Goal: Task Accomplishment & Management: Manage account settings

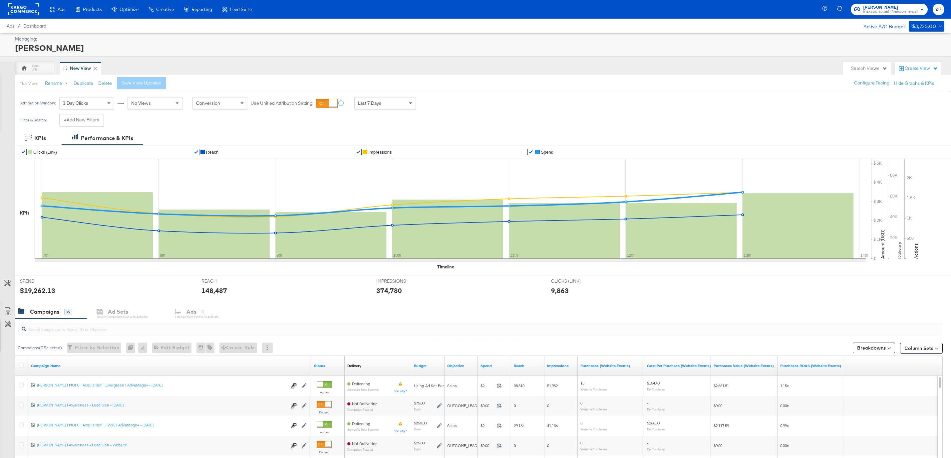
click at [946, 10] on div "Alexis Bittar Mason - Alexis Bittar ZR" at bounding box center [888, 9] width 126 height 19
click at [940, 10] on span "ZR" at bounding box center [938, 10] width 6 height 8
click at [902, 64] on link "Internal Dashboard" at bounding box center [902, 67] width 50 height 12
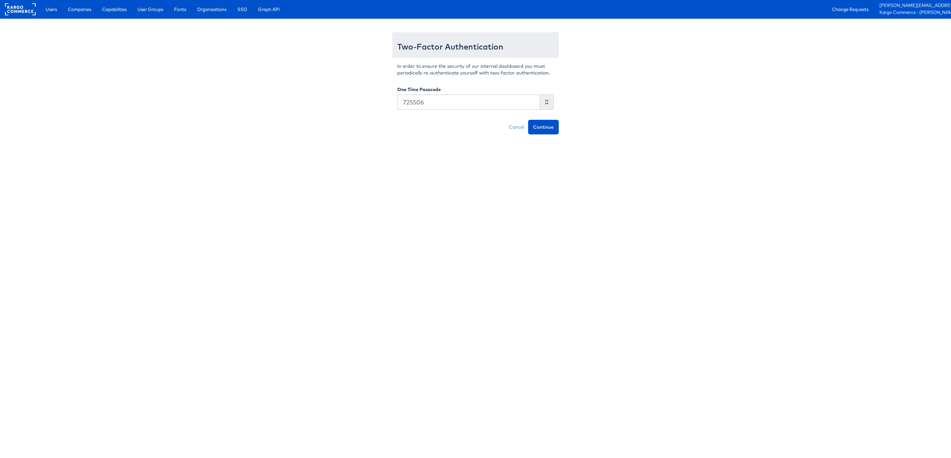
type input "725506"
click at [528, 120] on button "Continue" at bounding box center [543, 127] width 31 height 15
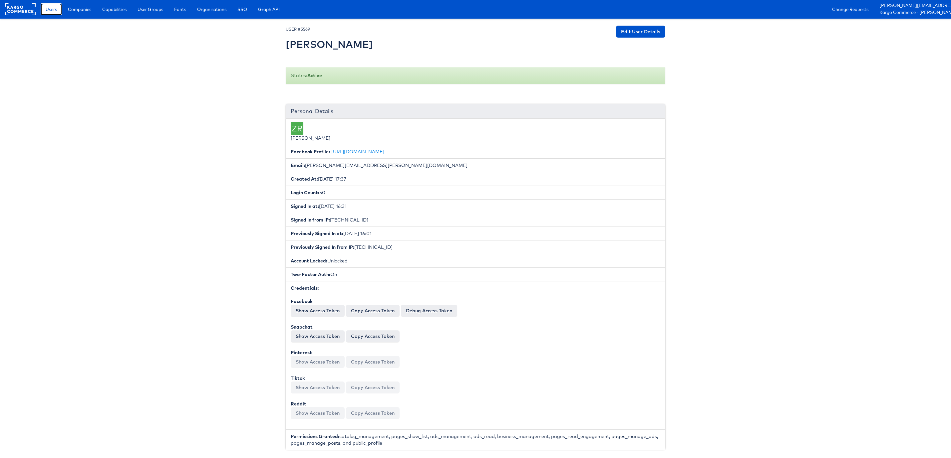
click at [53, 10] on span "Users" at bounding box center [51, 9] width 11 height 7
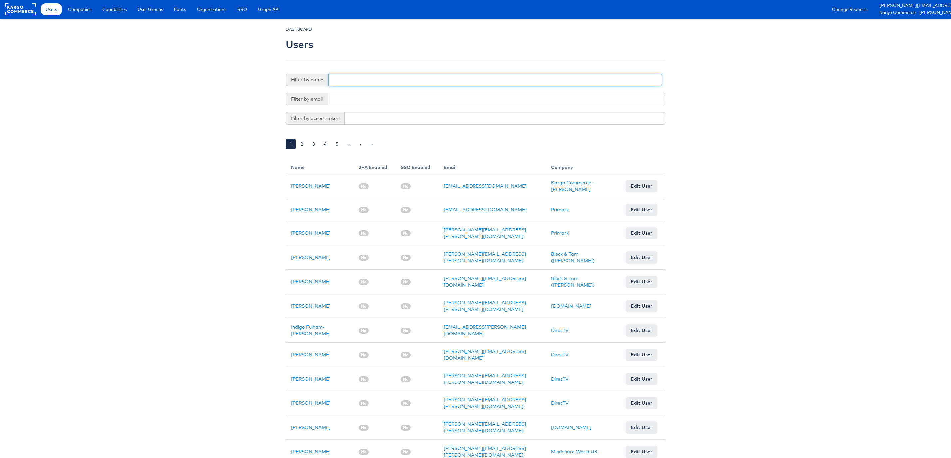
click at [350, 79] on input "text" at bounding box center [495, 80] width 334 height 13
type input "Rachel Ho"
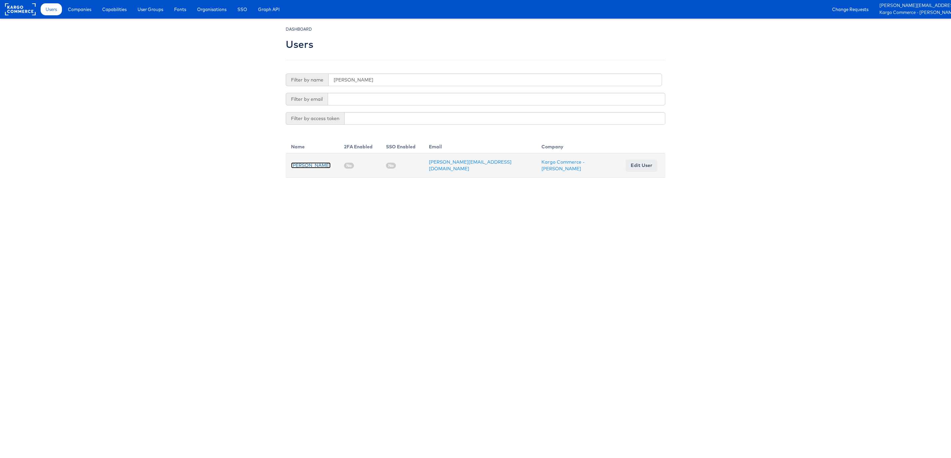
click at [302, 165] on link "Rachel Ho" at bounding box center [311, 165] width 40 height 6
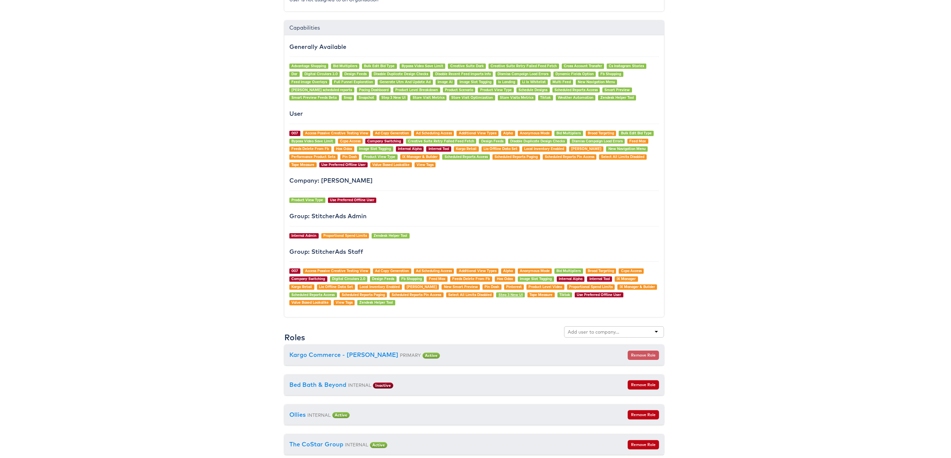
scroll to position [589, 1]
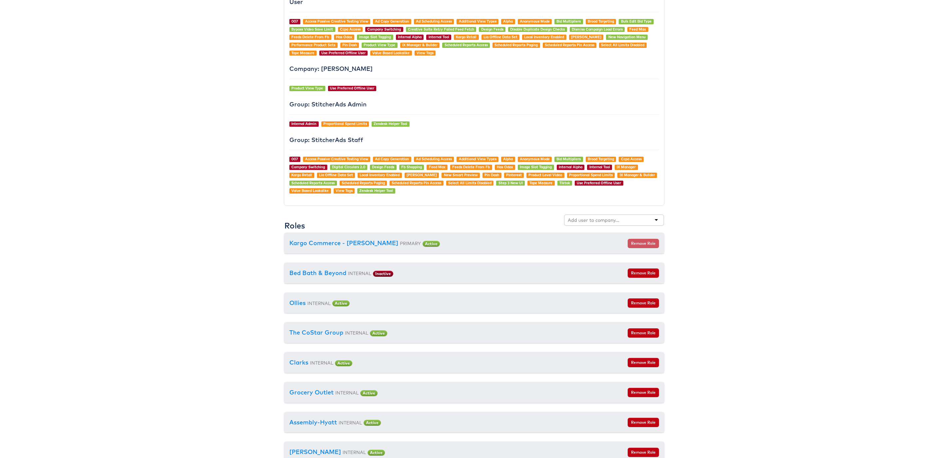
click at [605, 224] on input "text" at bounding box center [594, 220] width 53 height 7
type input "cars"
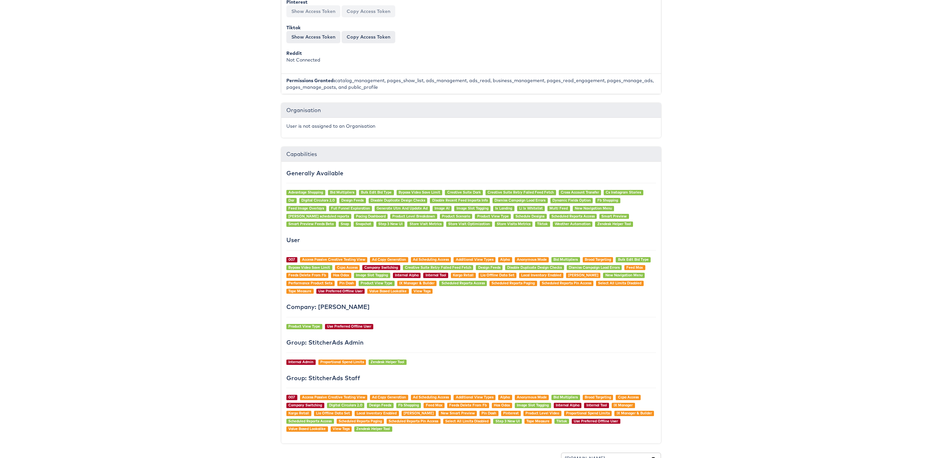
scroll to position [0, 4]
